Goal: Information Seeking & Learning: Compare options

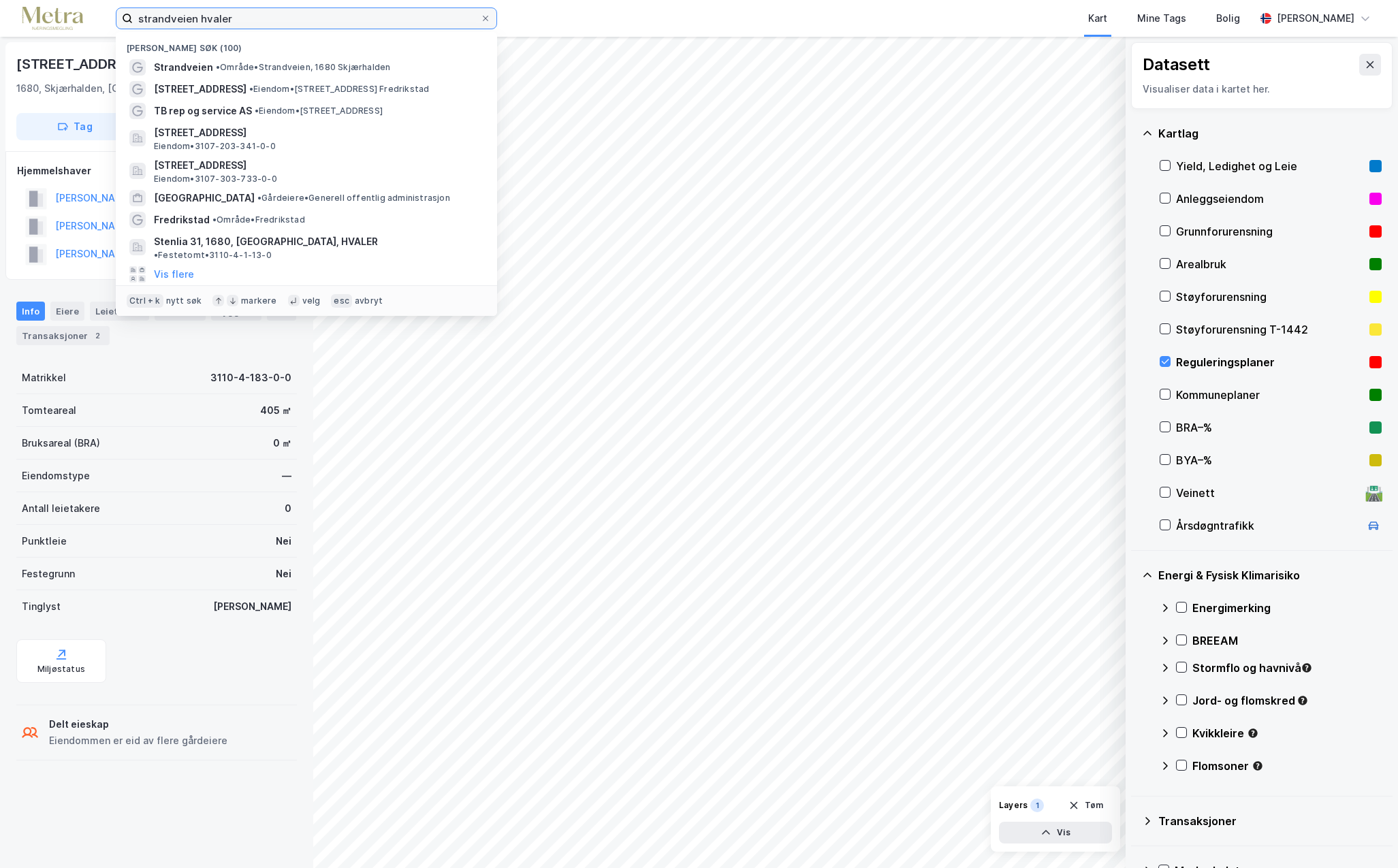
drag, startPoint x: 267, startPoint y: 25, endPoint x: 2, endPoint y: 15, distance: 265.2
click at [2, 15] on div "strandveien hvaler Nylige søk (100) Strandveien • Område • Strandveien, [STREET…" at bounding box center [699, 18] width 1398 height 37
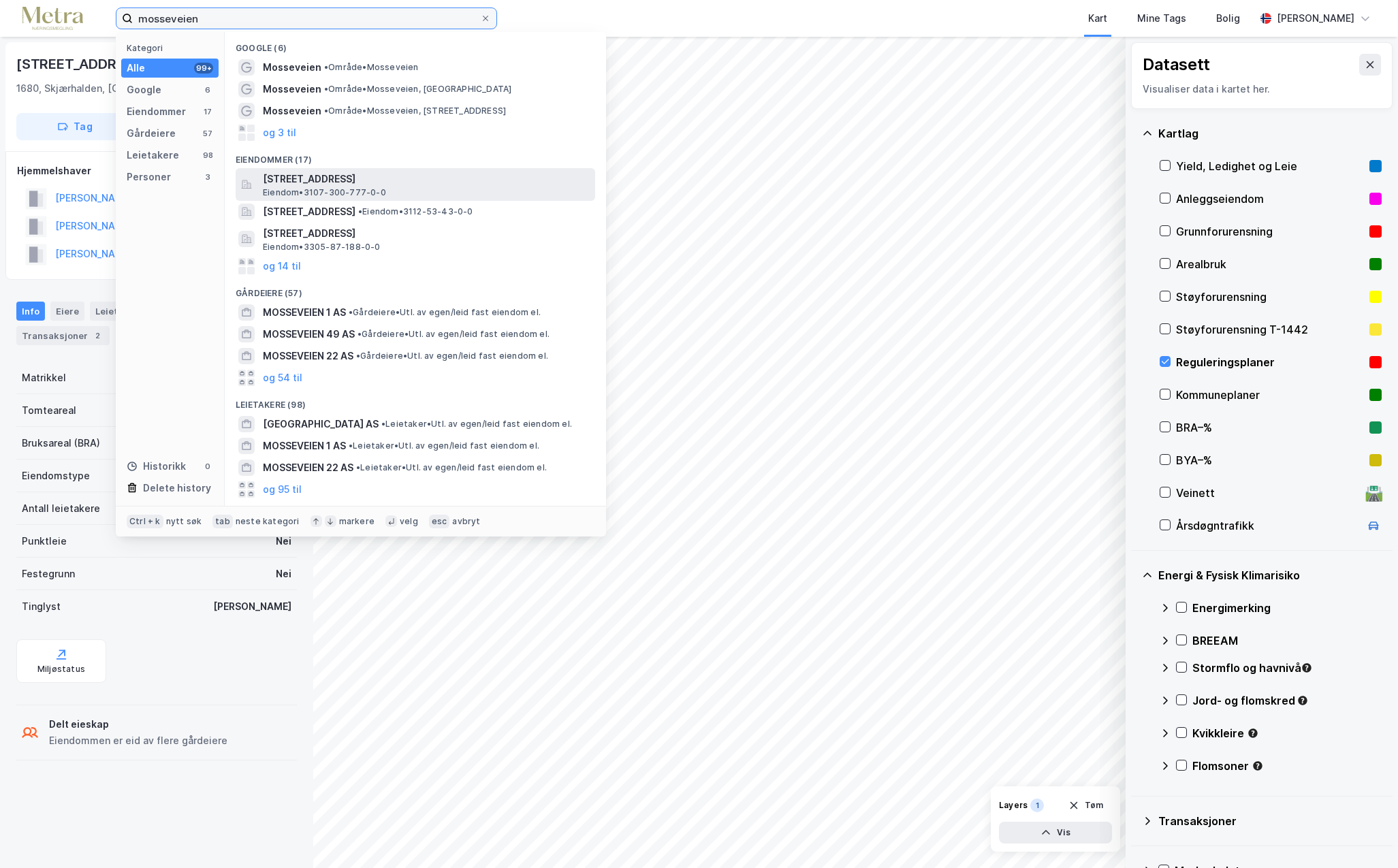
type input "mosseveien"
click at [414, 181] on span "[STREET_ADDRESS]" at bounding box center [426, 179] width 327 height 16
